Goal: Information Seeking & Learning: Learn about a topic

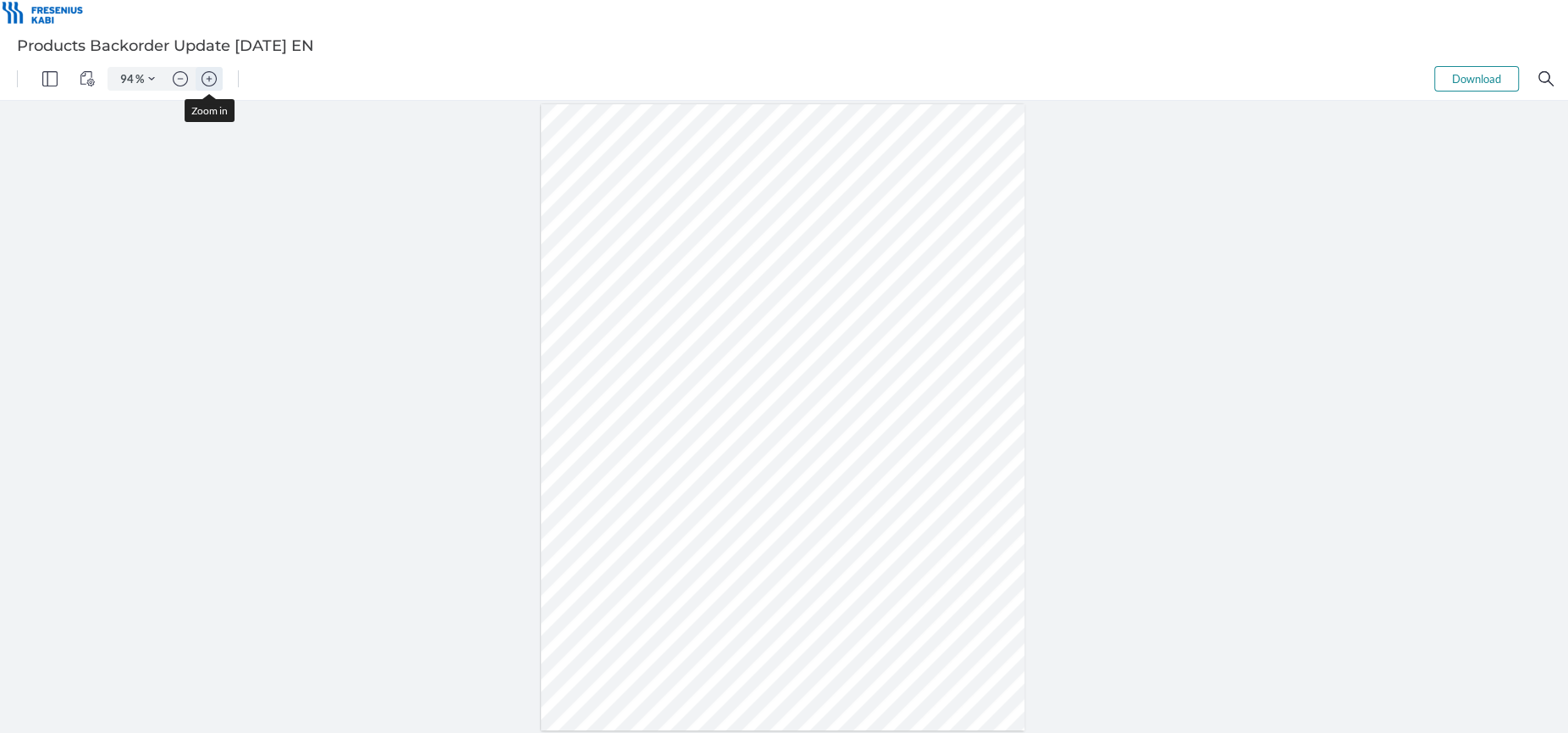
click at [208, 78] on img "Zoom in" at bounding box center [209, 78] width 15 height 15
type input "219"
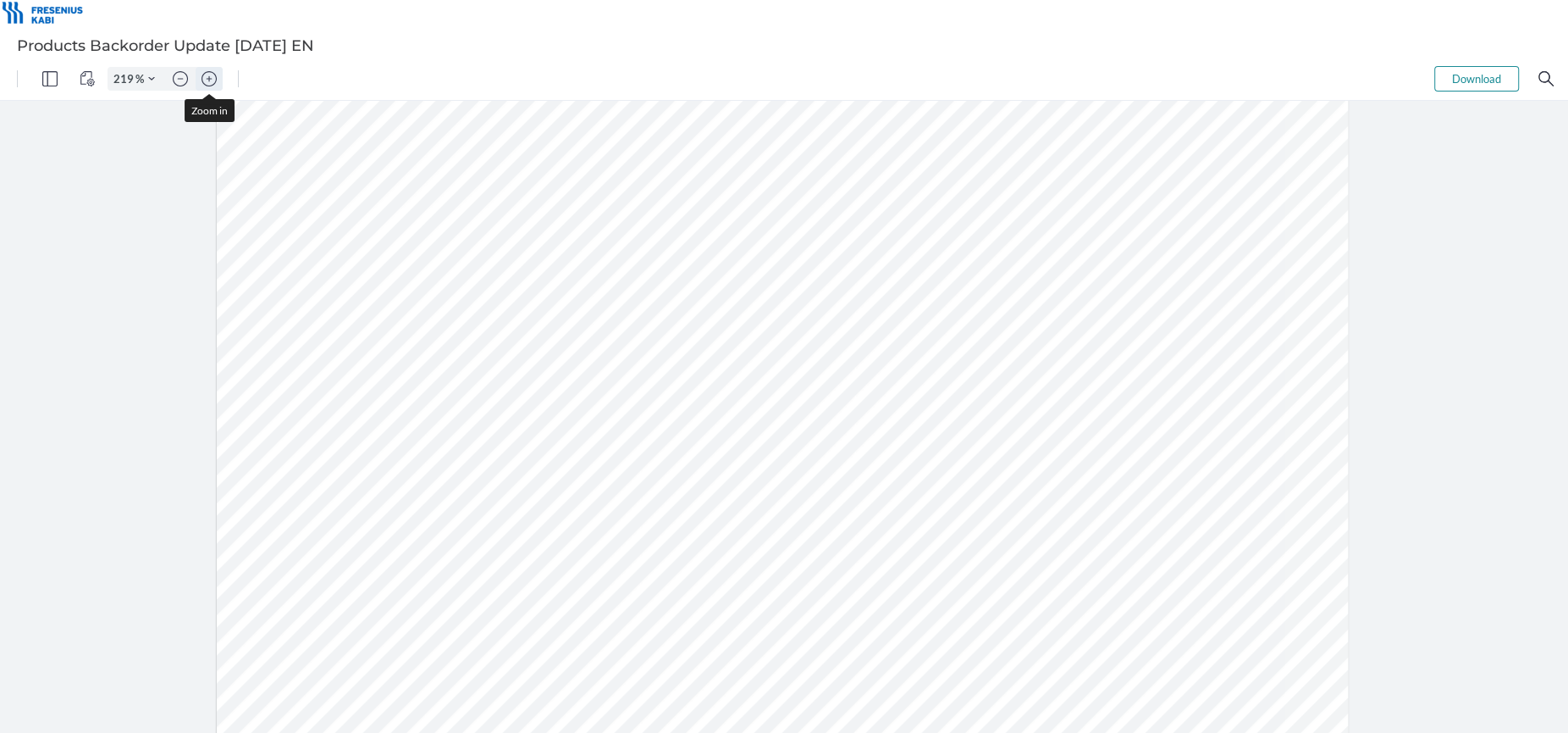
scroll to position [394, 0]
click at [207, 77] on img "Zoom in" at bounding box center [209, 78] width 15 height 15
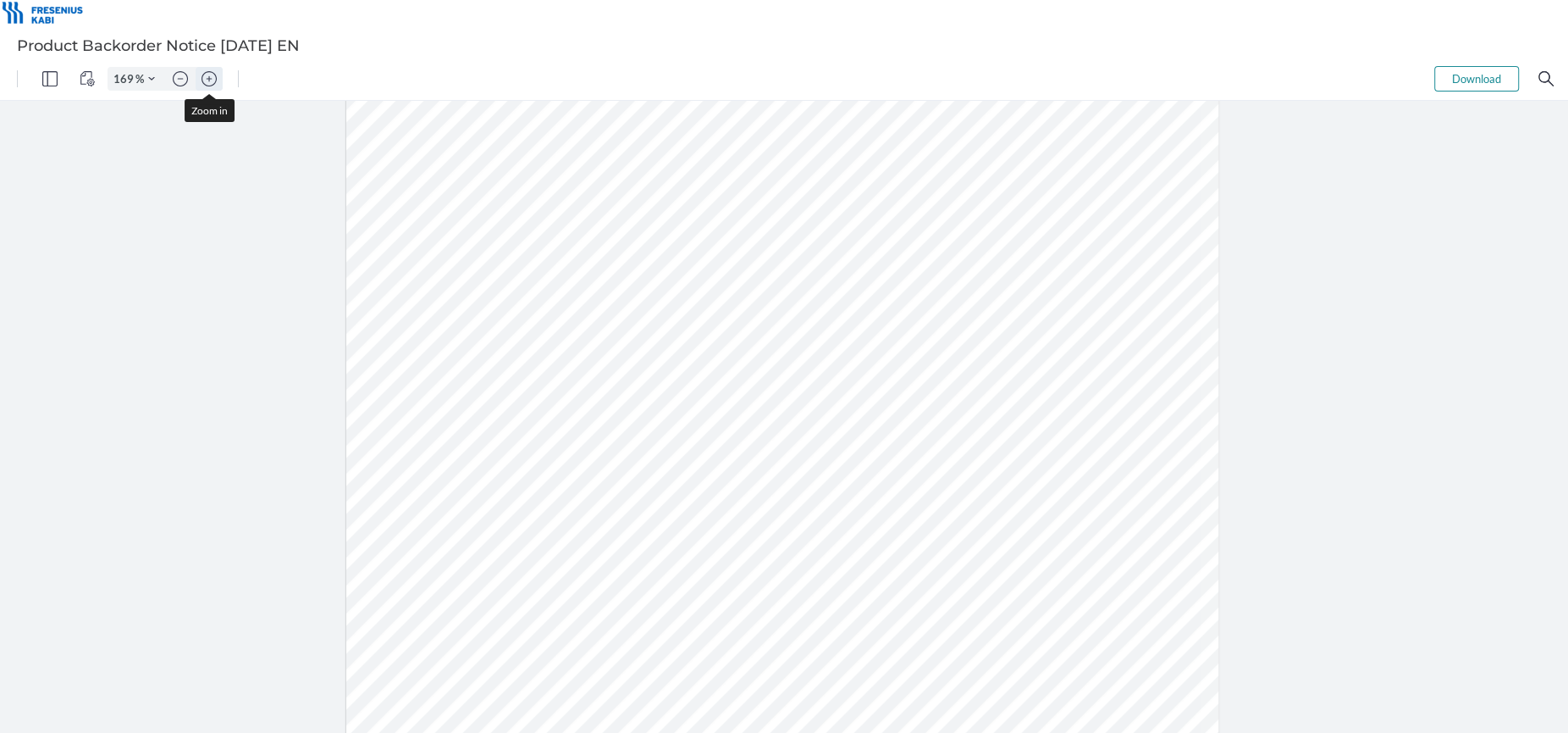
type input "219"
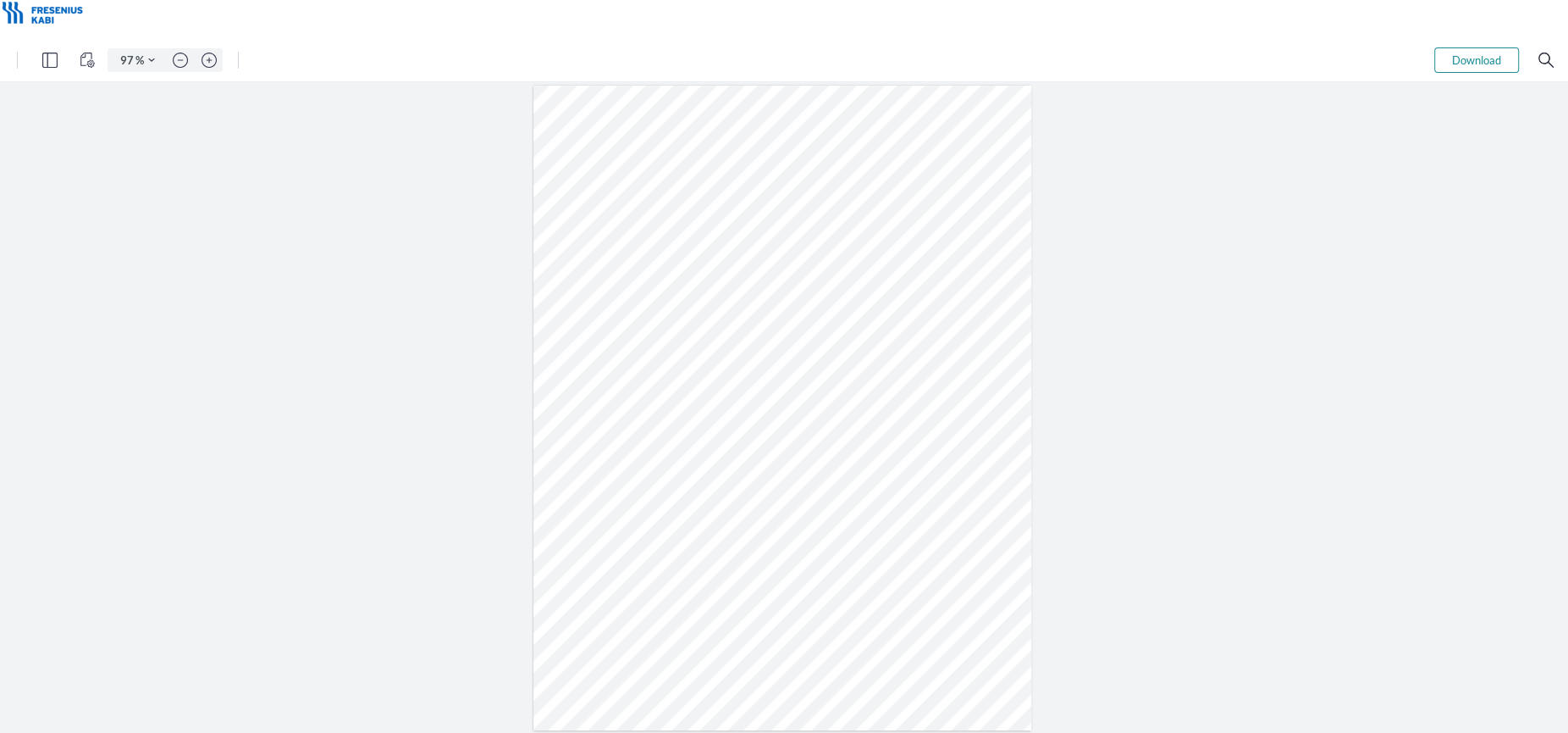
type input "94"
